Goal: Task Accomplishment & Management: Use online tool/utility

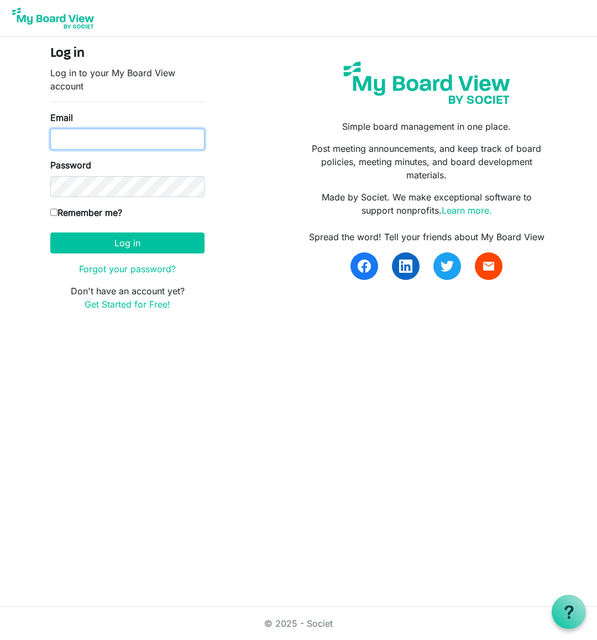
type input "Topher@angelsofHC.org"
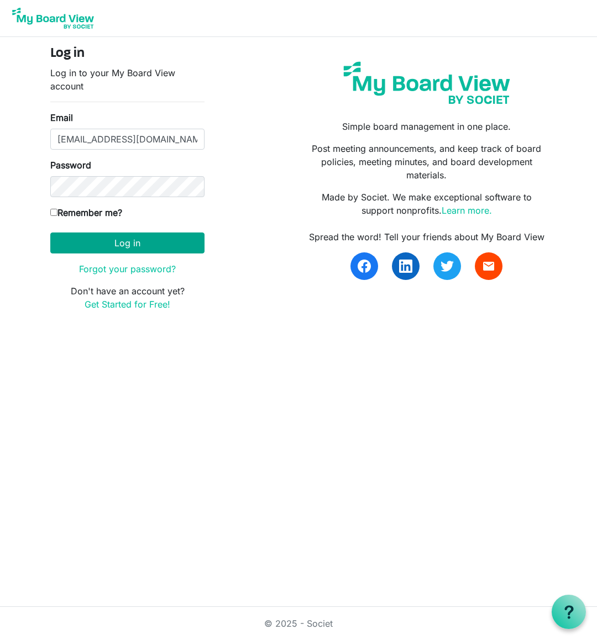
click at [154, 246] on button "Log in" at bounding box center [127, 243] width 154 height 21
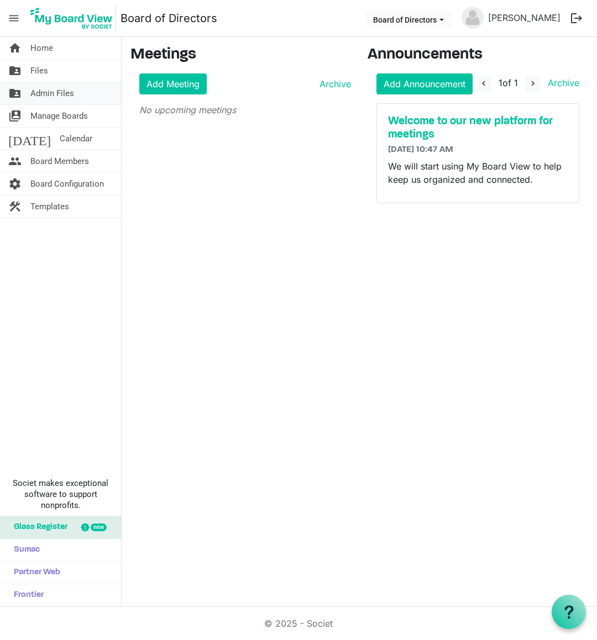
click at [66, 94] on span "Admin Files" at bounding box center [52, 93] width 44 height 22
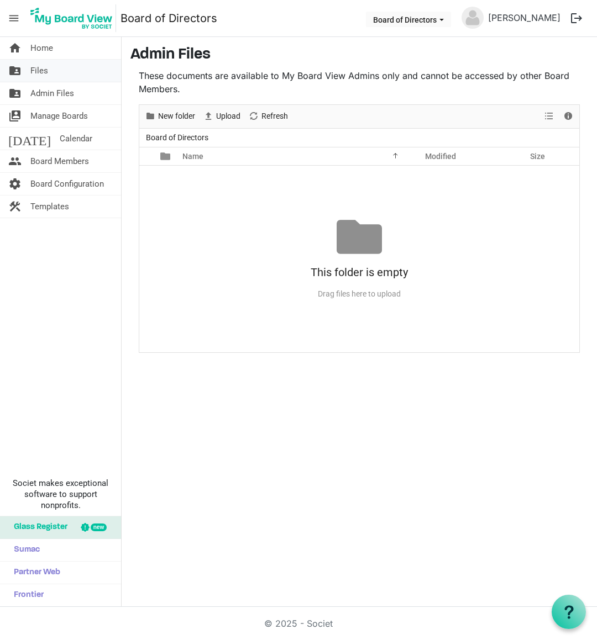
click at [50, 72] on link "folder_shared Files" at bounding box center [60, 71] width 121 height 22
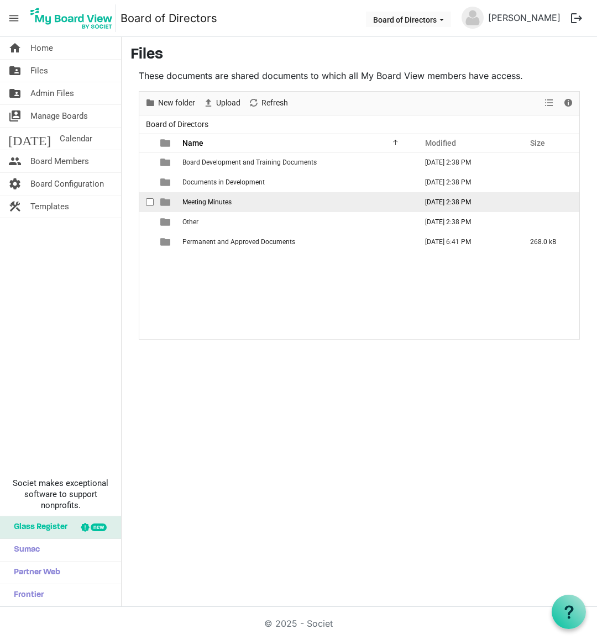
click at [199, 202] on span "Meeting Minutes" at bounding box center [206, 202] width 49 height 8
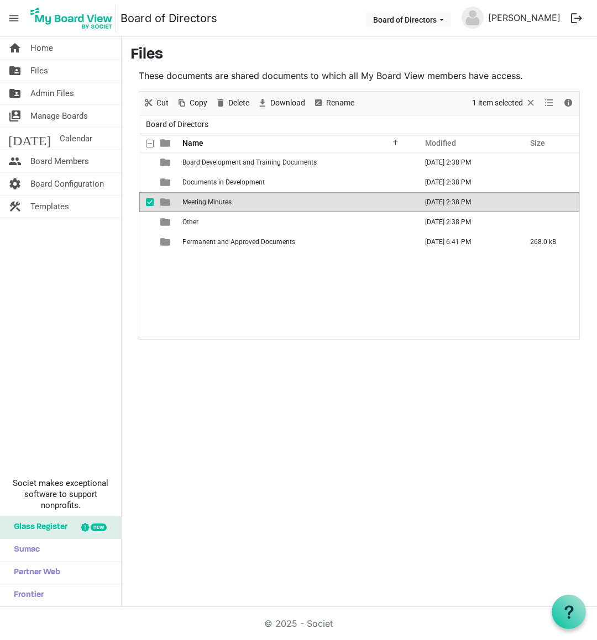
click at [182, 201] on span "Meeting Minutes" at bounding box center [206, 202] width 49 height 8
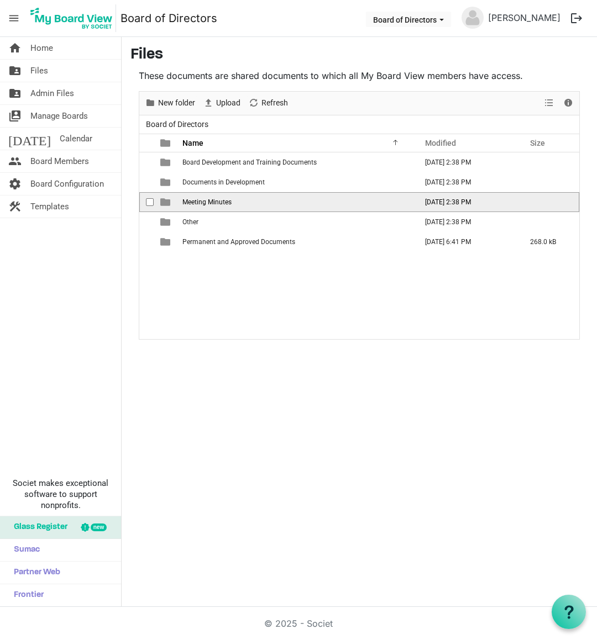
click at [182, 201] on span "Meeting Minutes" at bounding box center [206, 202] width 49 height 8
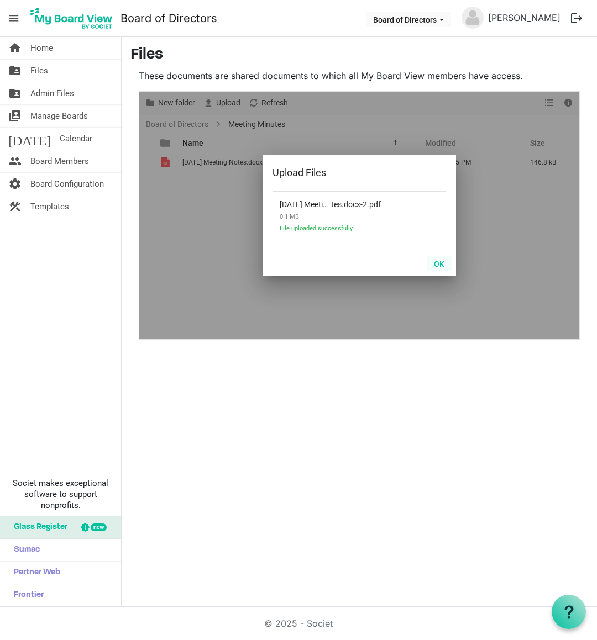
click at [444, 262] on button "OK" at bounding box center [438, 263] width 25 height 15
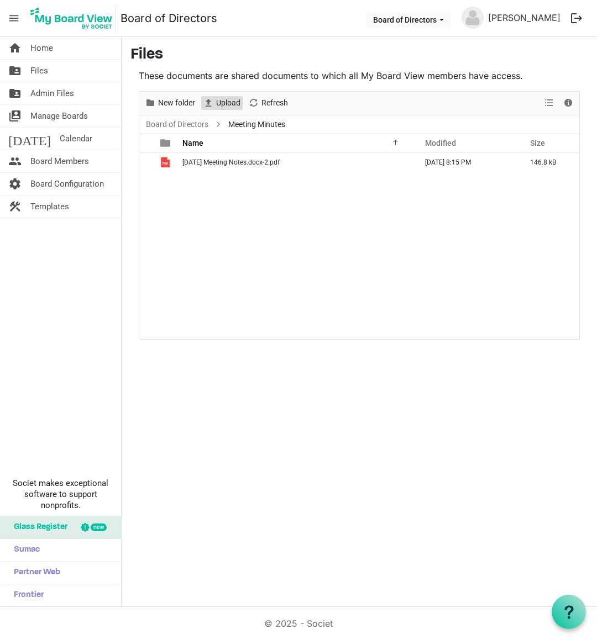
click at [224, 101] on span "Upload" at bounding box center [228, 103] width 27 height 14
click at [44, 69] on span "Files" at bounding box center [39, 71] width 18 height 22
